Goal: Transaction & Acquisition: Purchase product/service

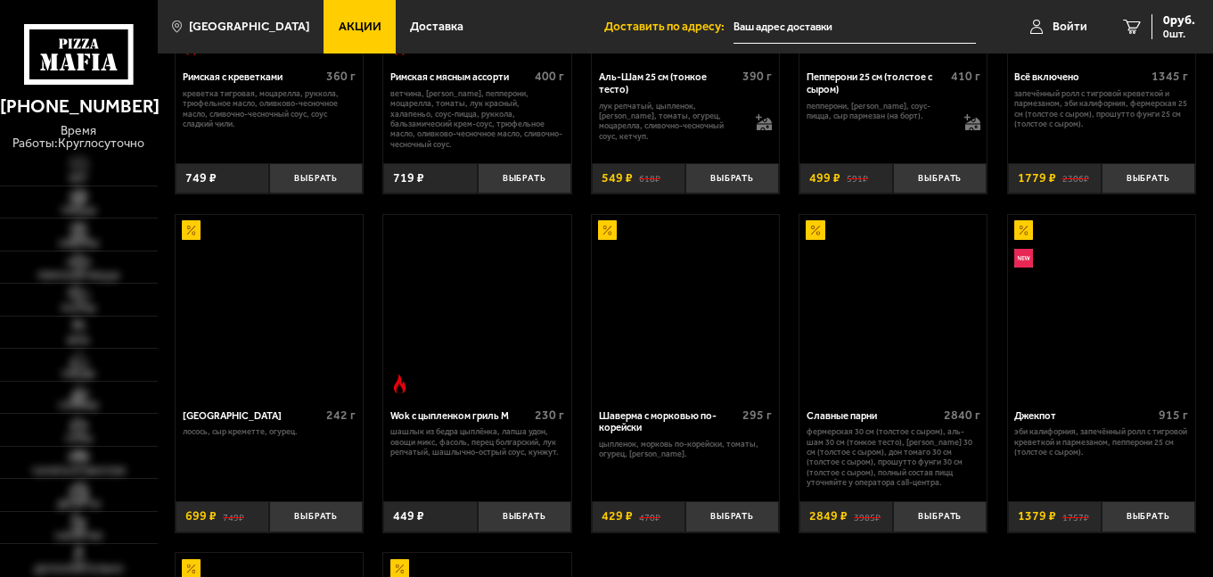
scroll to position [466, 0]
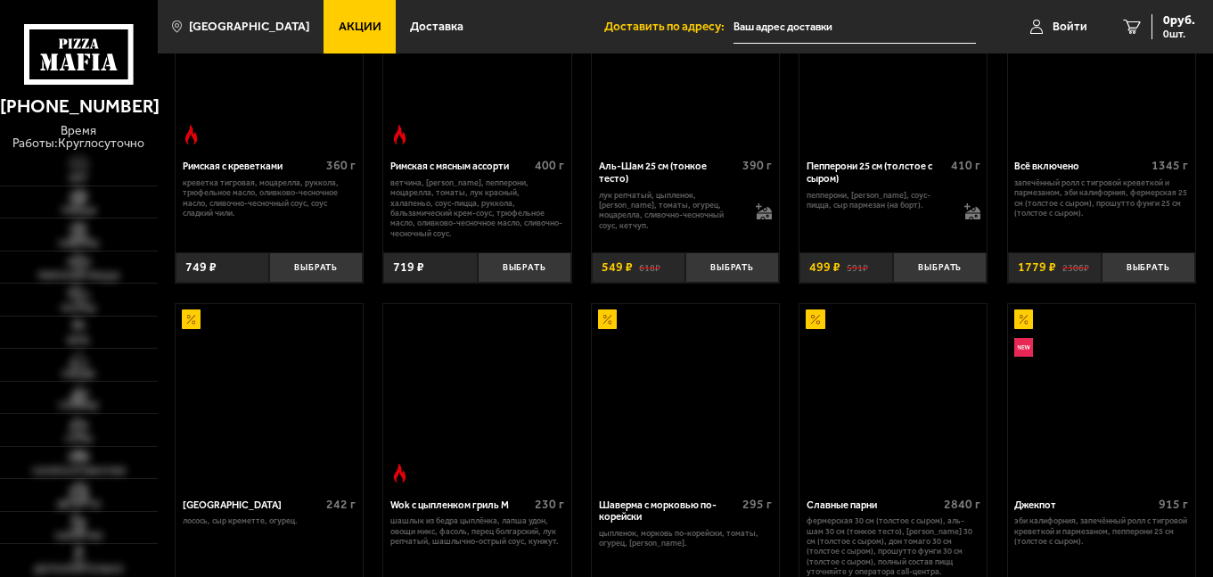
click at [833, 480] on img at bounding box center [892, 396] width 185 height 185
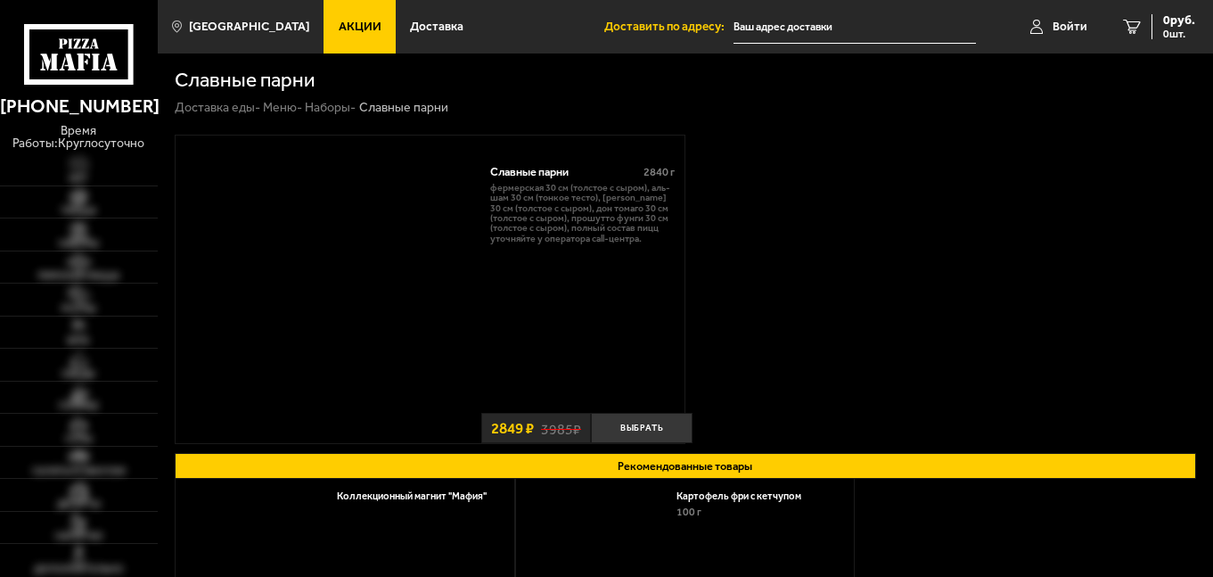
click at [356, 109] on link "Наборы -" at bounding box center [330, 107] width 51 height 15
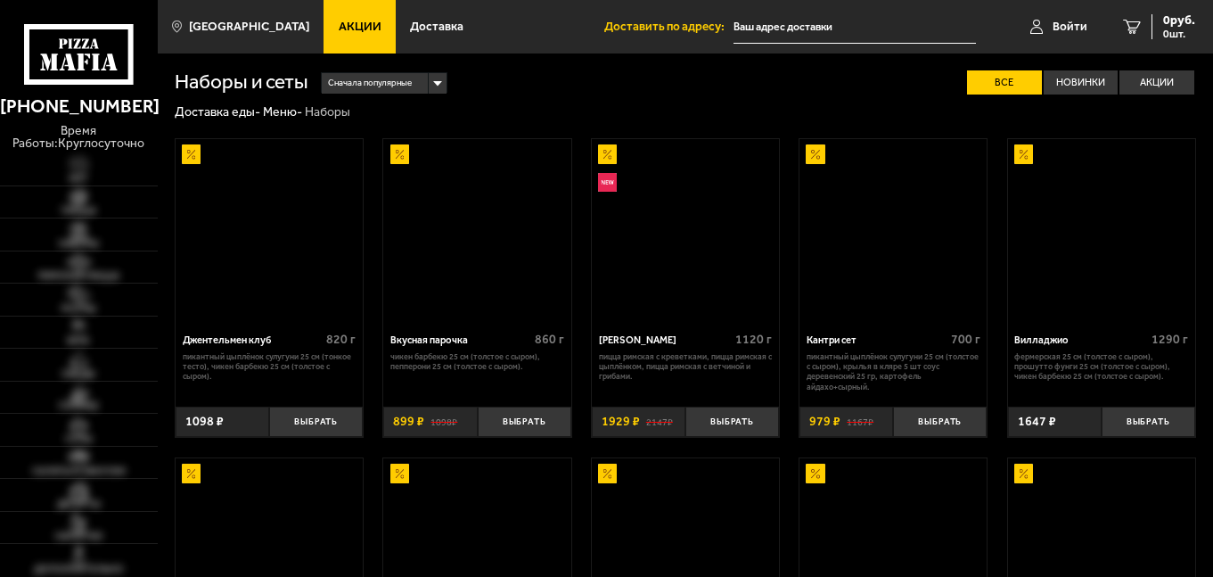
scroll to position [1659, 0]
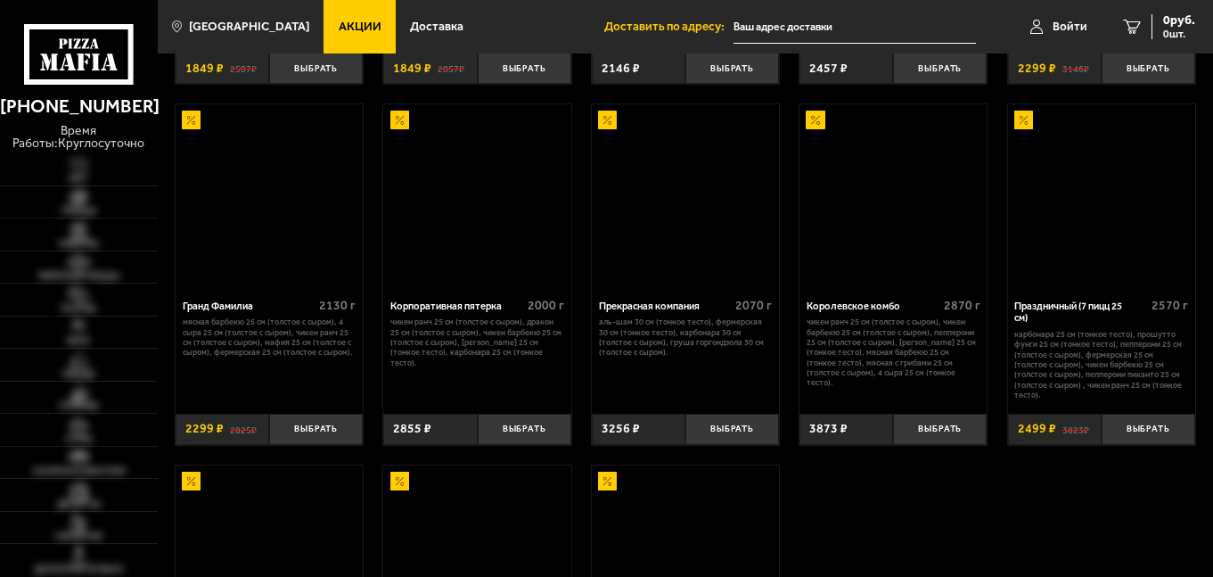
click at [884, 24] on input "text" at bounding box center [855, 27] width 242 height 33
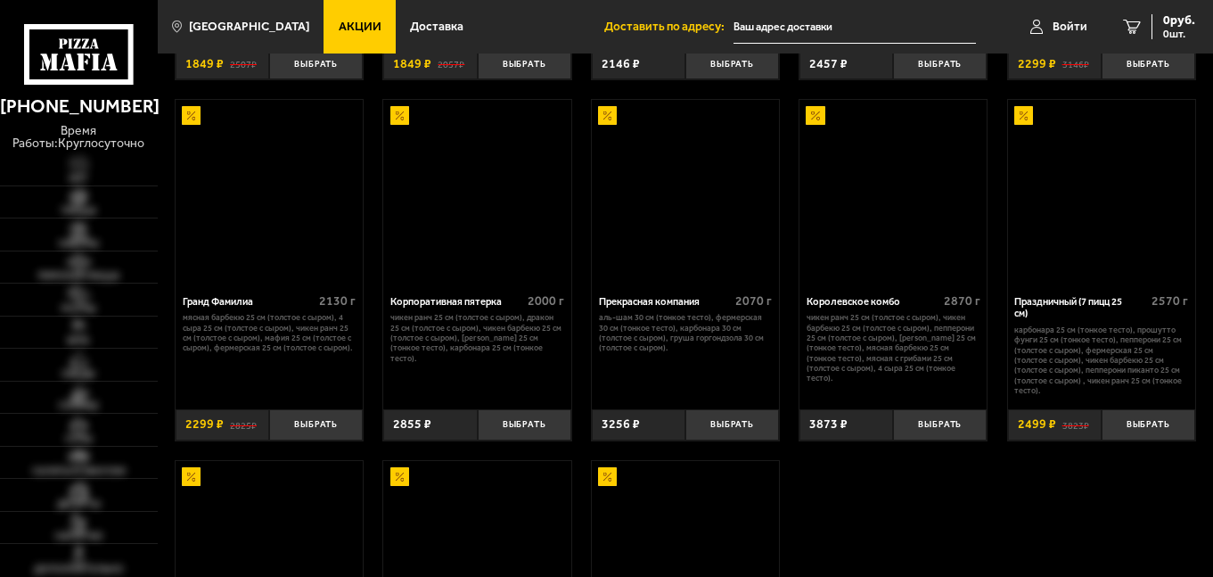
scroll to position [2053, 0]
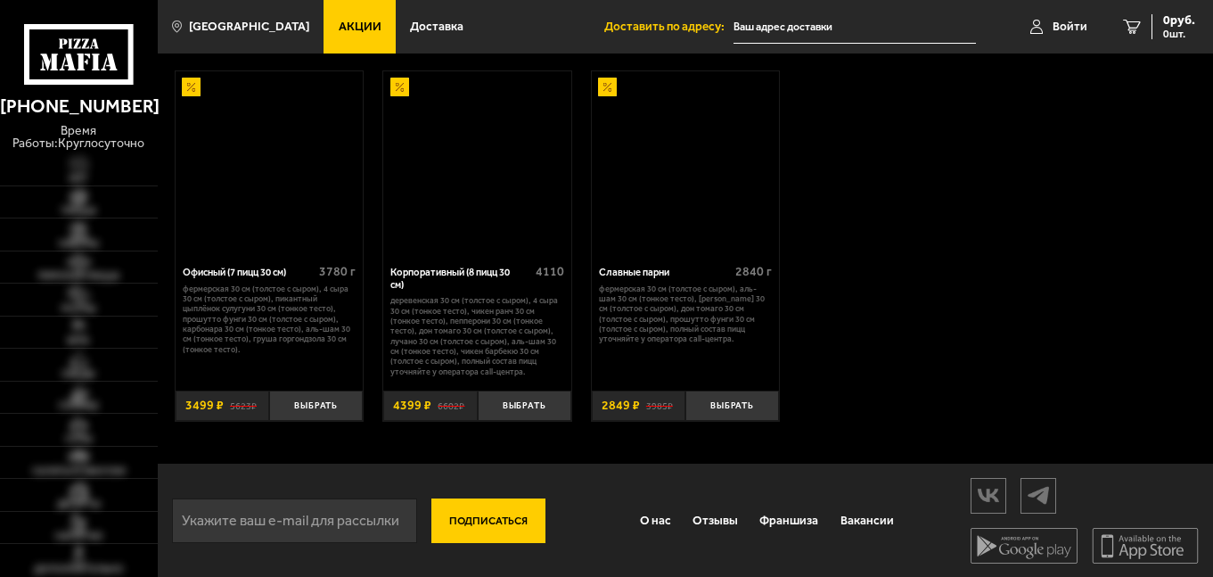
click at [479, 524] on button "Подписаться" at bounding box center [488, 520] width 114 height 45
